Goal: Task Accomplishment & Management: Check status

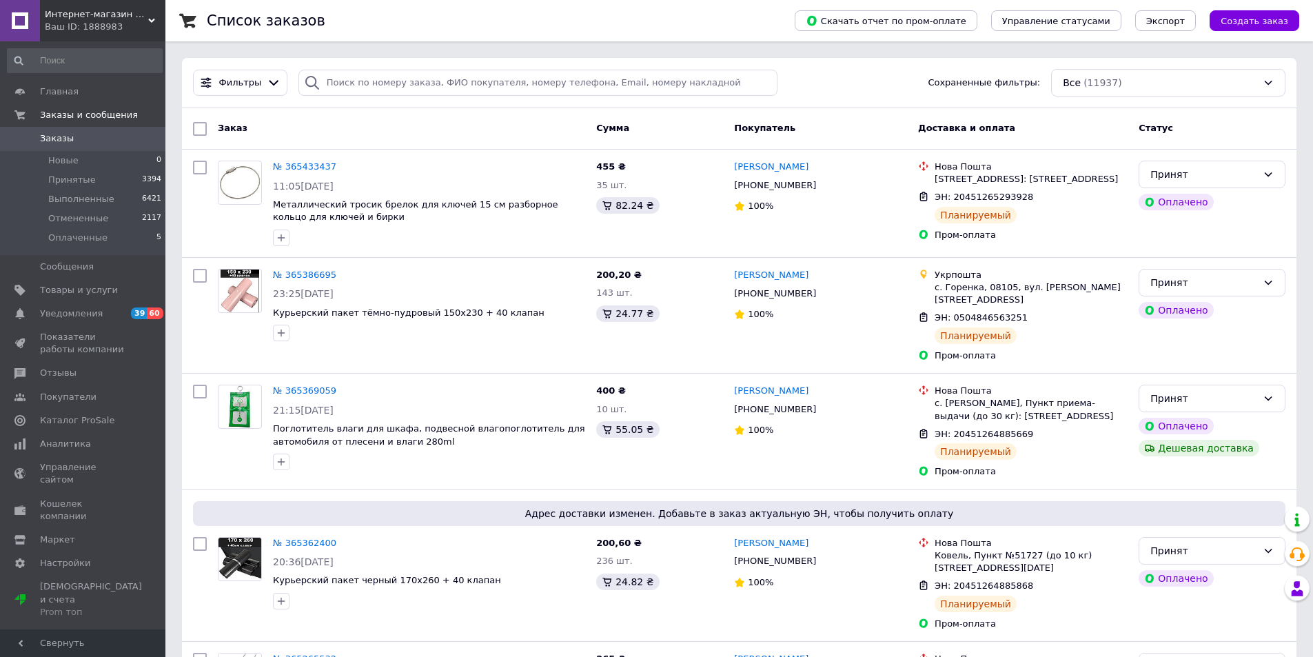
click at [60, 136] on span "Заказы" at bounding box center [57, 138] width 34 height 12
click at [66, 139] on span "Заказы" at bounding box center [57, 138] width 34 height 12
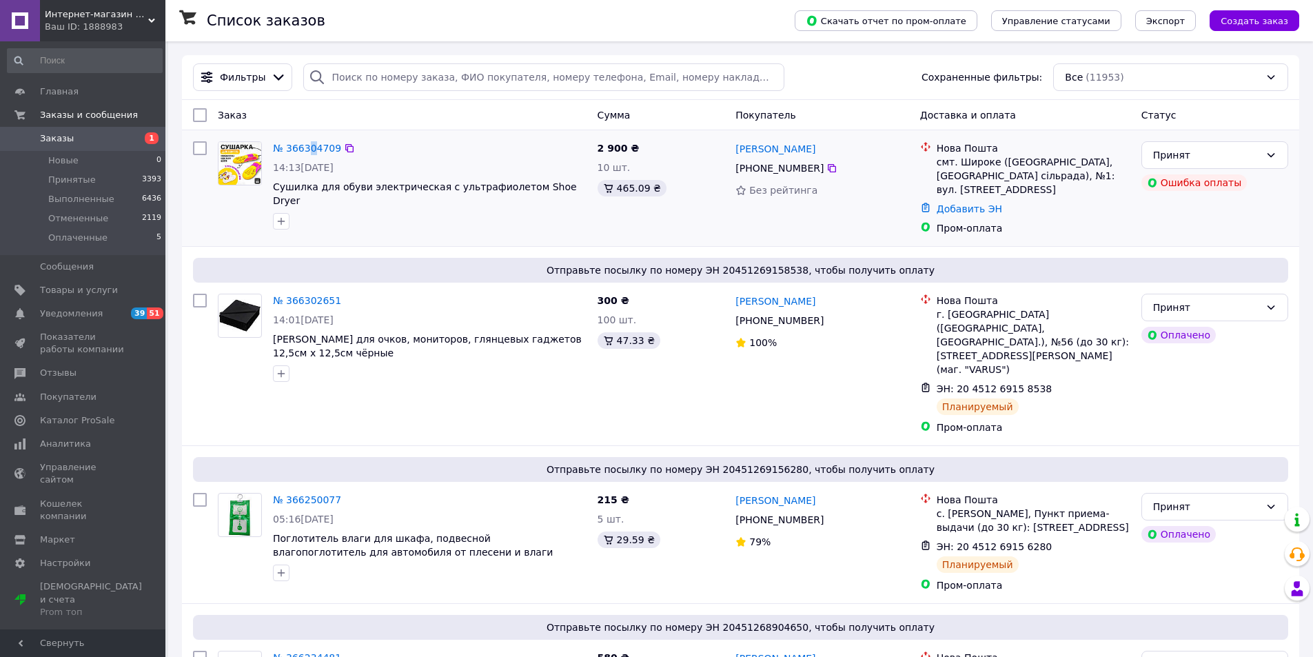
click at [309, 141] on div "№ 366304709" at bounding box center [307, 148] width 71 height 17
click at [307, 146] on link "№ 366304709" at bounding box center [307, 148] width 68 height 11
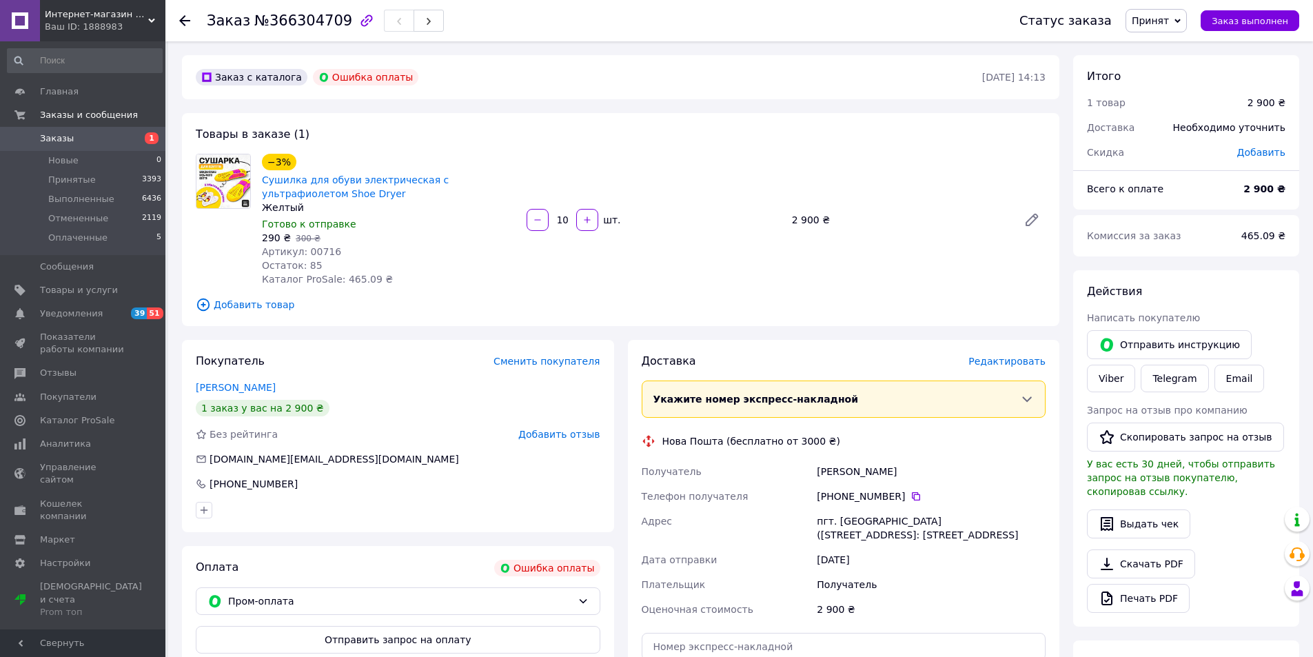
click at [49, 139] on span "Заказы" at bounding box center [57, 138] width 34 height 12
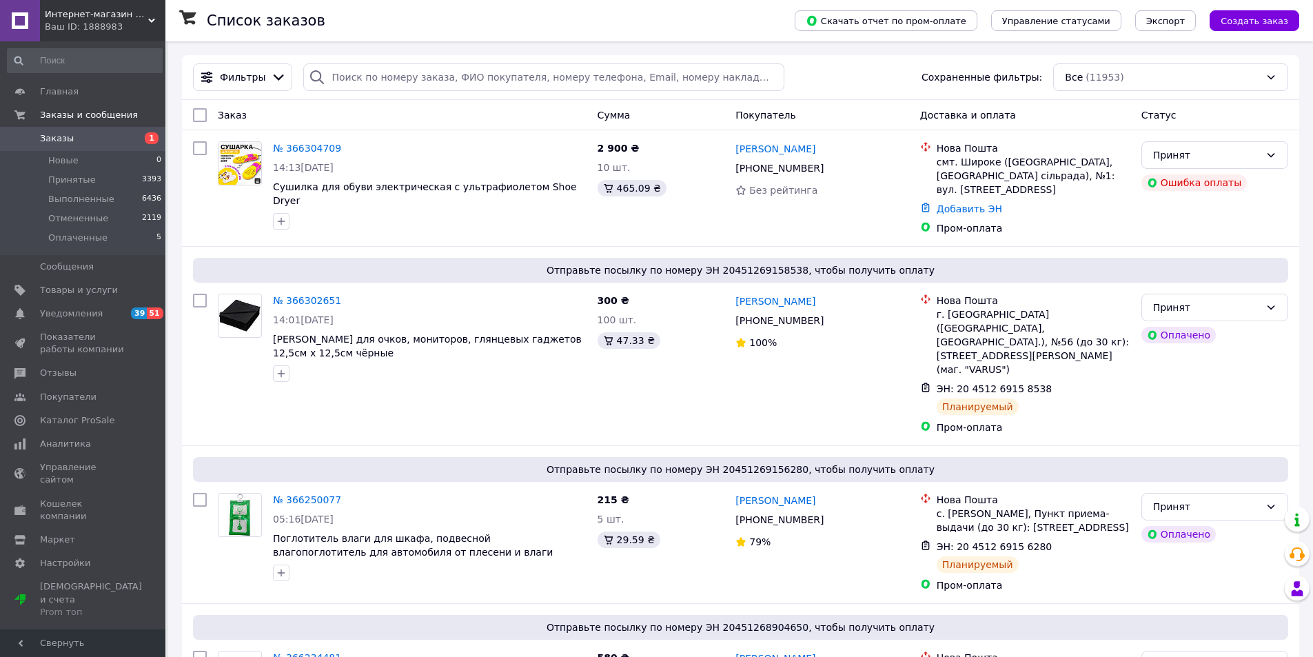
click at [54, 134] on span "Заказы" at bounding box center [57, 138] width 34 height 12
